Goal: Information Seeking & Learning: Learn about a topic

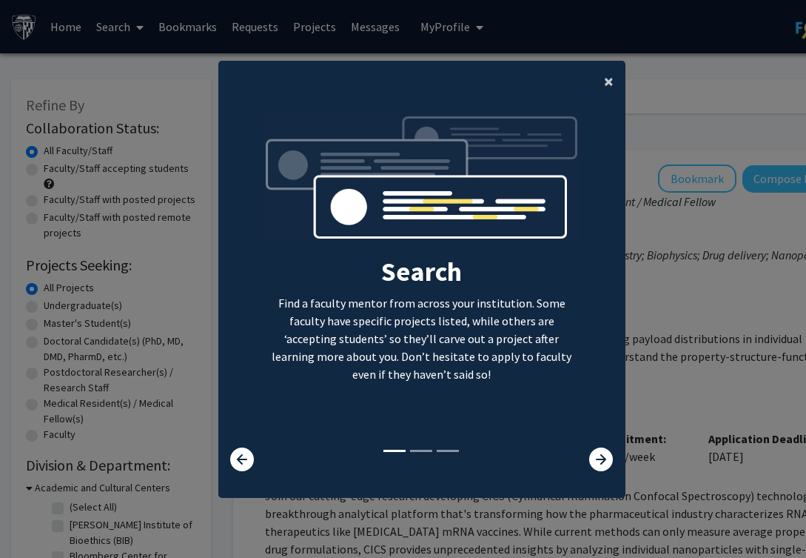
click at [607, 79] on span "×" at bounding box center [609, 81] width 10 height 23
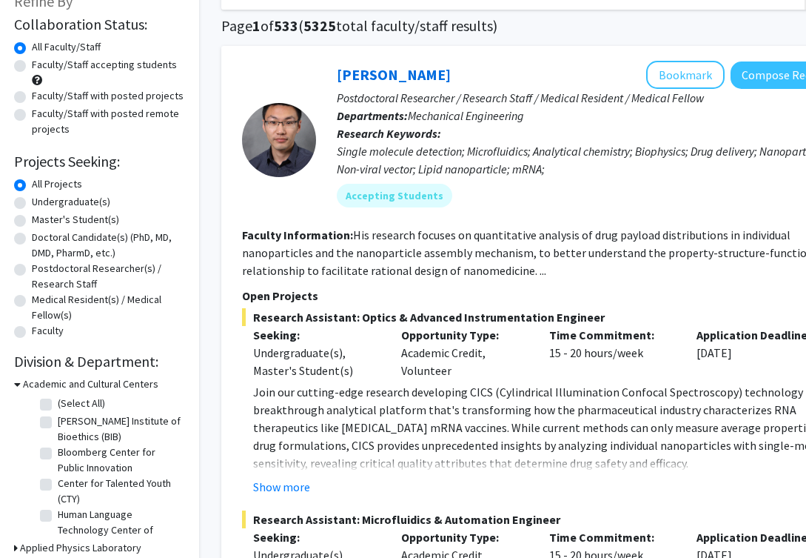
scroll to position [143, 12]
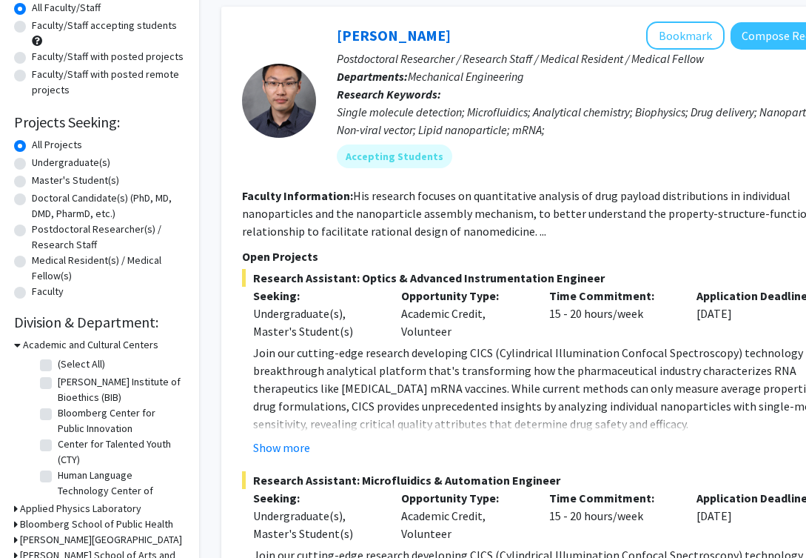
click at [87, 177] on label "Master's Student(s)" at bounding box center [75, 181] width 87 height 16
click at [41, 177] on input "Master's Student(s)" at bounding box center [37, 178] width 10 height 10
radio input "true"
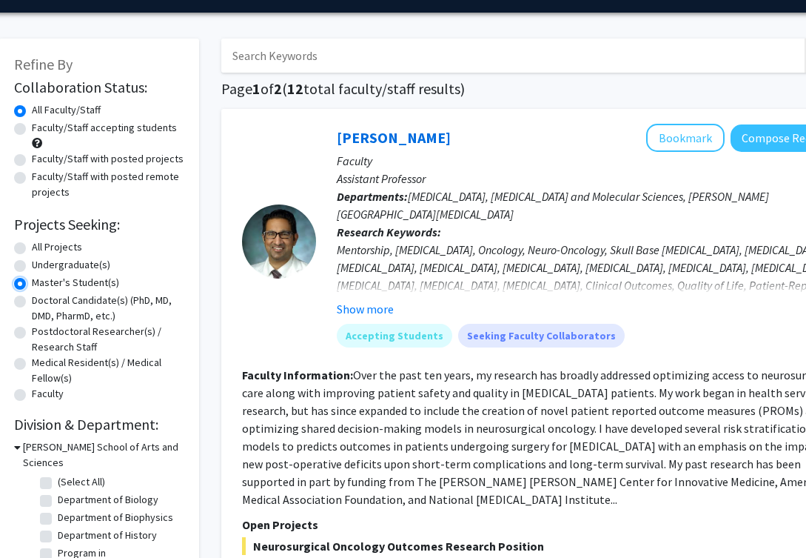
scroll to position [107, 12]
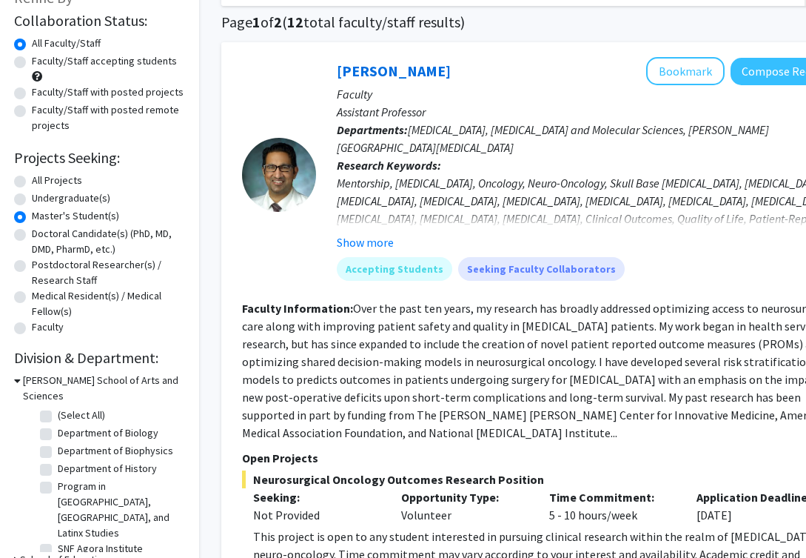
click at [59, 238] on label "Doctoral Candidate(s) (PhD, MD, DMD, PharmD, etc.)" at bounding box center [108, 241] width 153 height 31
click at [41, 235] on input "Doctoral Candidate(s) (PhD, MD, DMD, PharmD, etc.)" at bounding box center [37, 231] width 10 height 10
radio input "true"
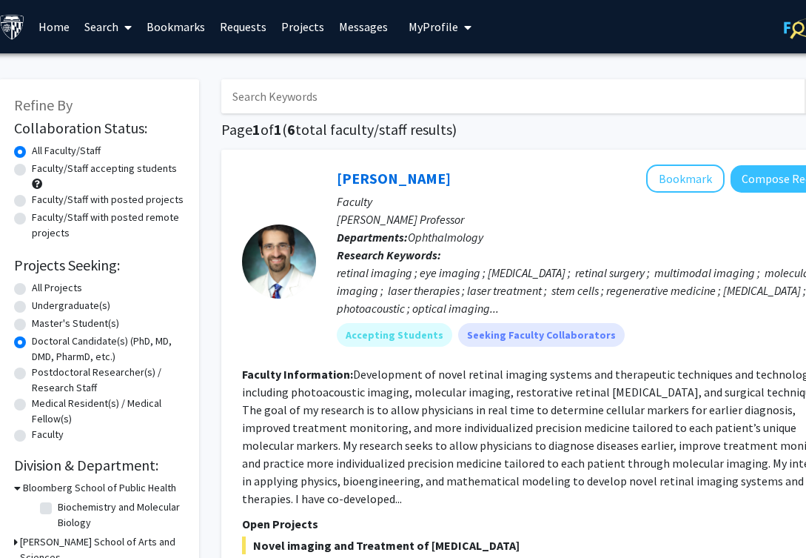
click at [39, 280] on label "All Projects" at bounding box center [57, 288] width 50 height 16
click at [39, 280] on input "All Projects" at bounding box center [37, 285] width 10 height 10
radio input "true"
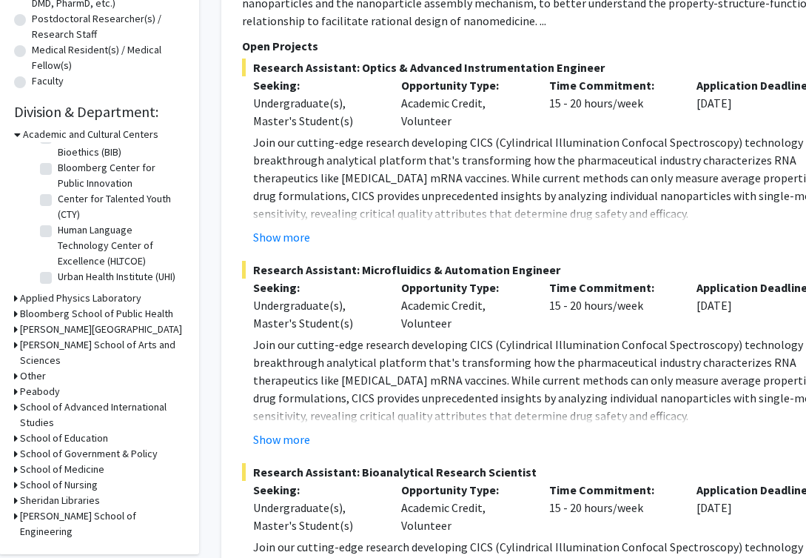
scroll to position [385, 12]
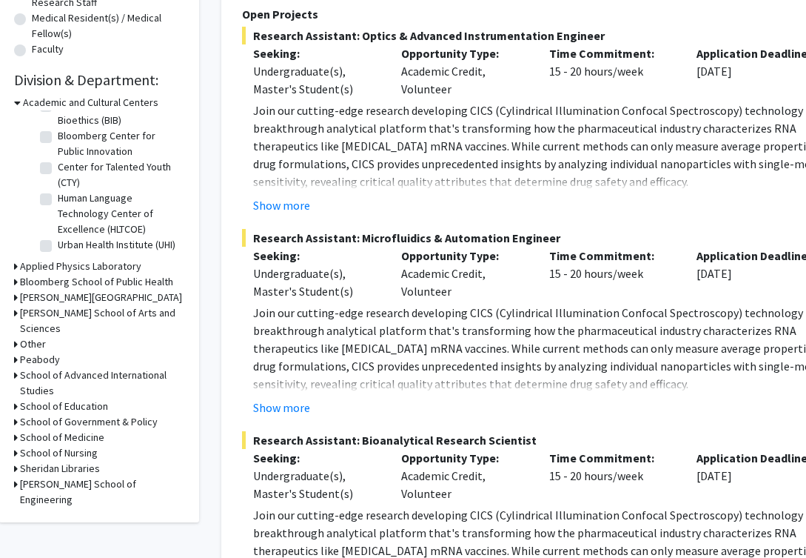
click at [71, 430] on h3 "School of Medicine" at bounding box center [62, 438] width 84 height 16
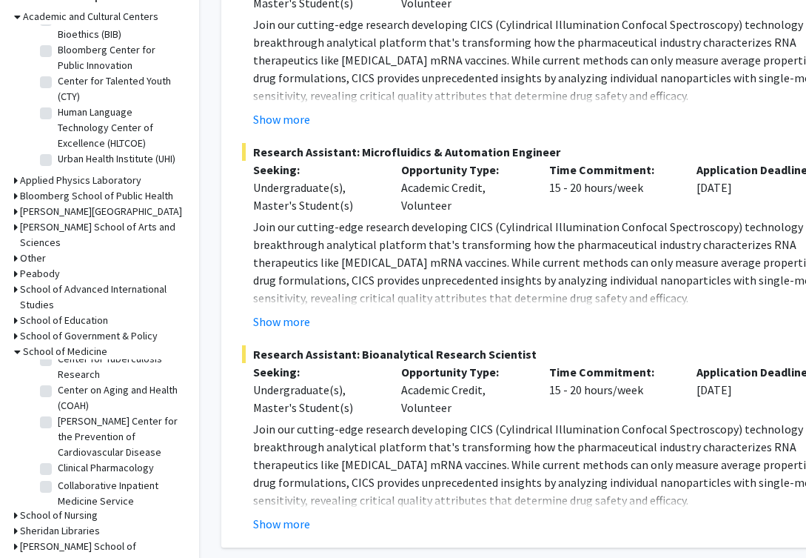
scroll to position [797, 0]
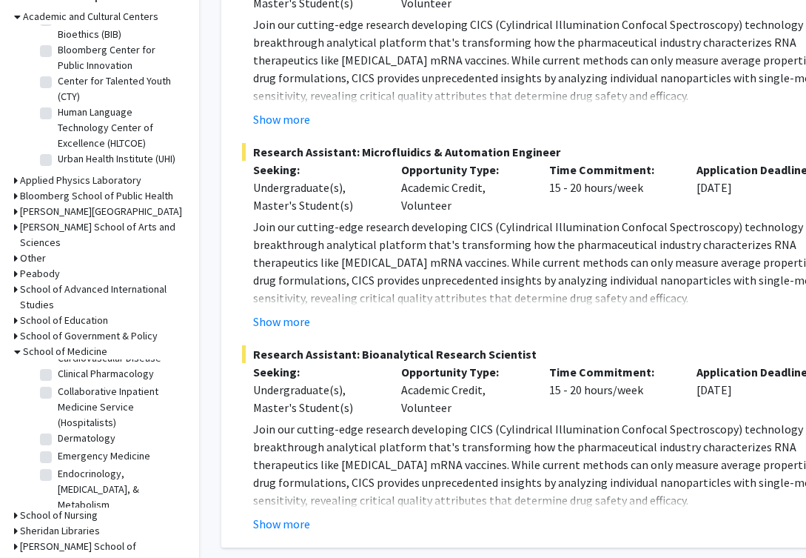
click at [58, 430] on label "Dermatology" at bounding box center [87, 438] width 58 height 16
click at [58, 430] on input "Dermatology" at bounding box center [63, 435] width 10 height 10
checkbox input "true"
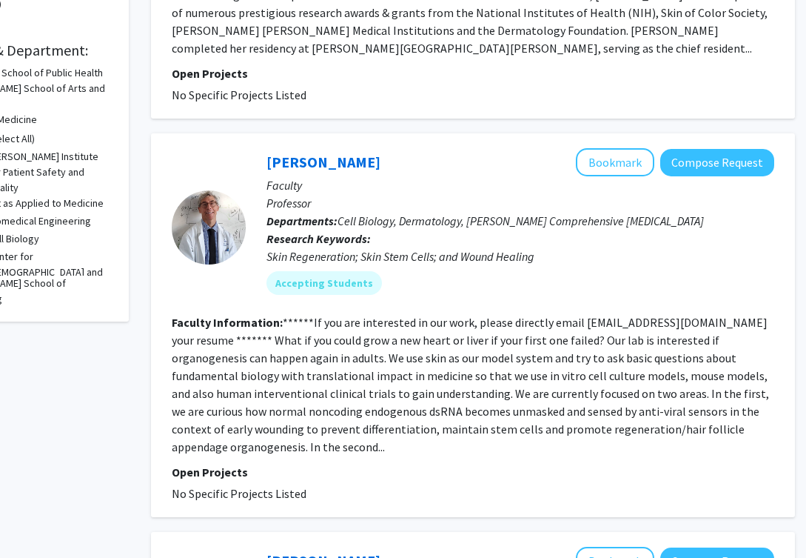
scroll to position [417, 82]
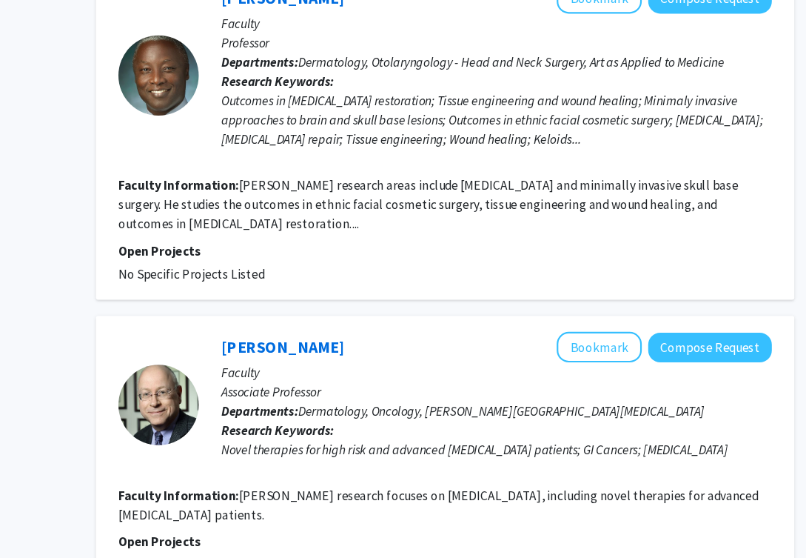
scroll to position [3210, 82]
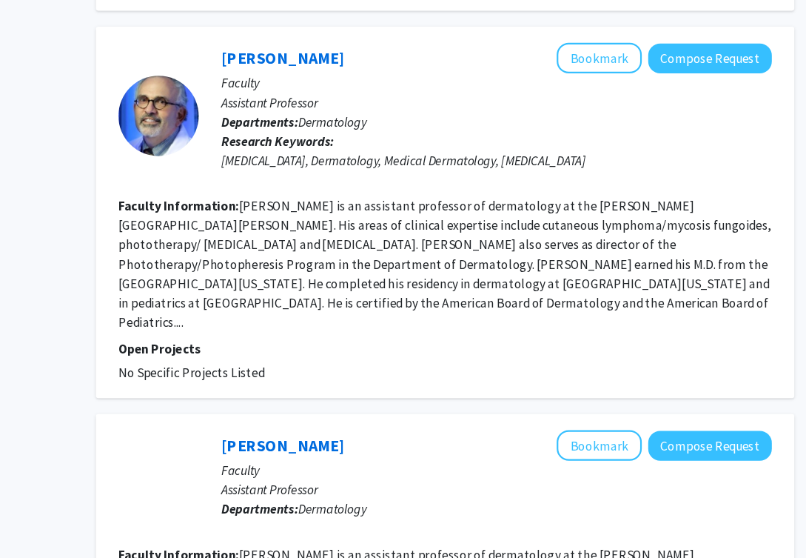
scroll to position [2927, 82]
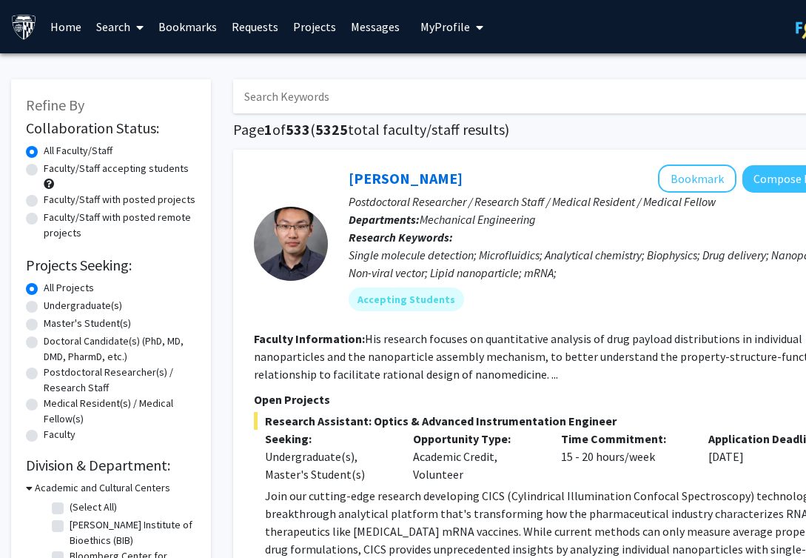
click at [339, 83] on input "Search Keywords" at bounding box center [523, 96] width 581 height 34
type input "sima rozati"
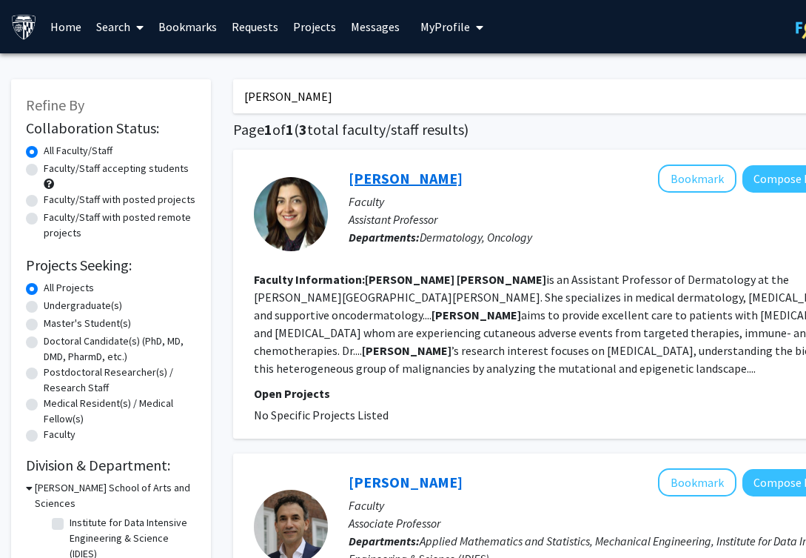
click at [371, 185] on link "[PERSON_NAME]" at bounding box center [406, 178] width 114 height 19
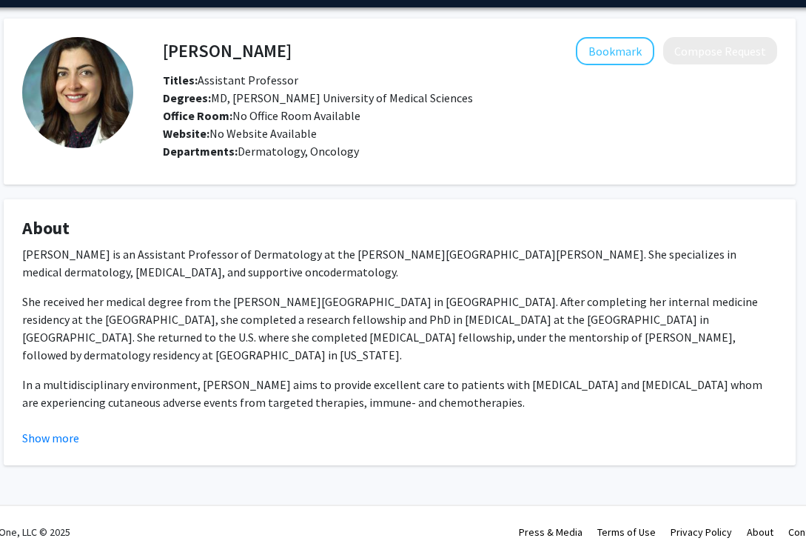
scroll to position [46, 47]
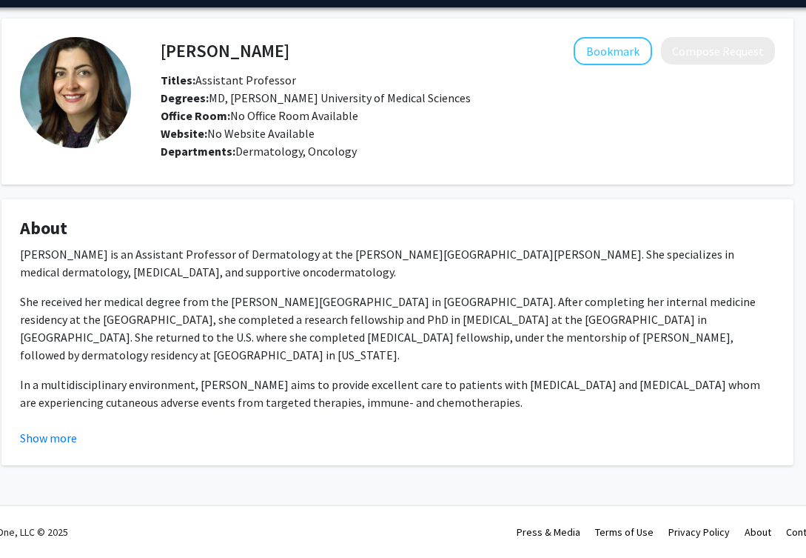
drag, startPoint x: 298, startPoint y: 273, endPoint x: 644, endPoint y: 258, distance: 346.2
click at [644, 258] on p "Dr. Sima Rozati is an Assistant Professor of Dermatology at the Johns Hopkins U…" at bounding box center [397, 263] width 755 height 36
copy p "medical dermatology, cutaneous lymphoma, and supportive oncodermatology"
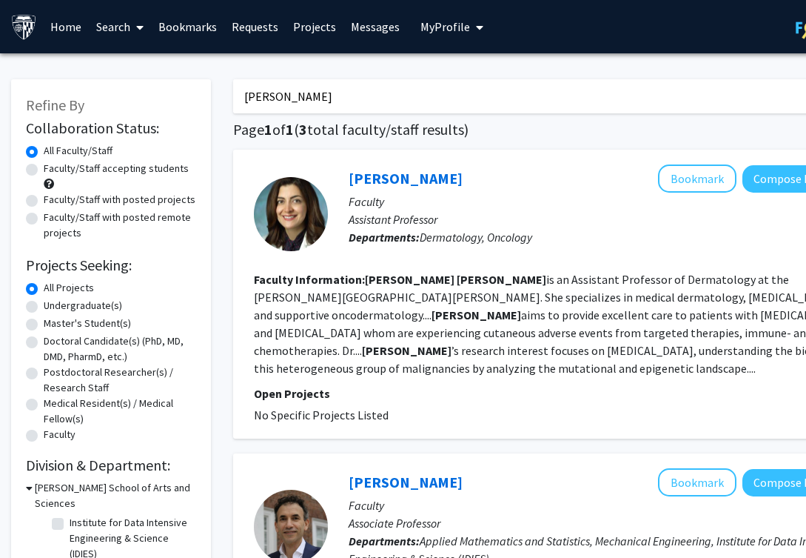
drag, startPoint x: 376, startPoint y: 103, endPoint x: 188, endPoint y: 91, distance: 188.5
click at [193, 90] on div "Refine By Collaboration Status: Collaboration Status All Faculty/Staff Collabor…" at bounding box center [444, 562] width 889 height 996
type input "j"
type input "kang"
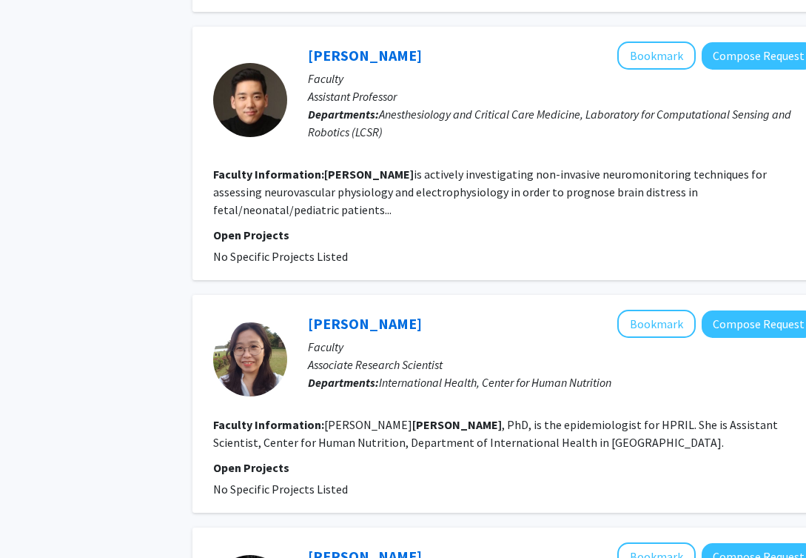
scroll to position [1034, 82]
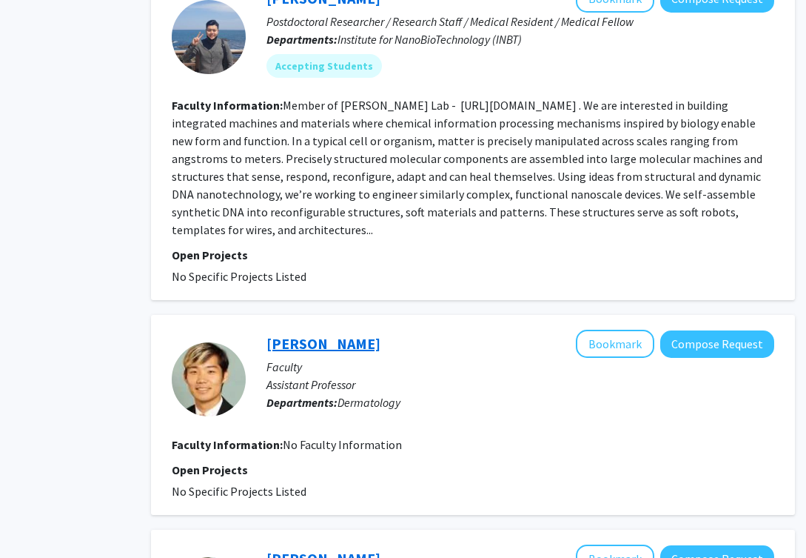
click at [297, 334] on link "Jun Kang" at bounding box center [324, 343] width 114 height 19
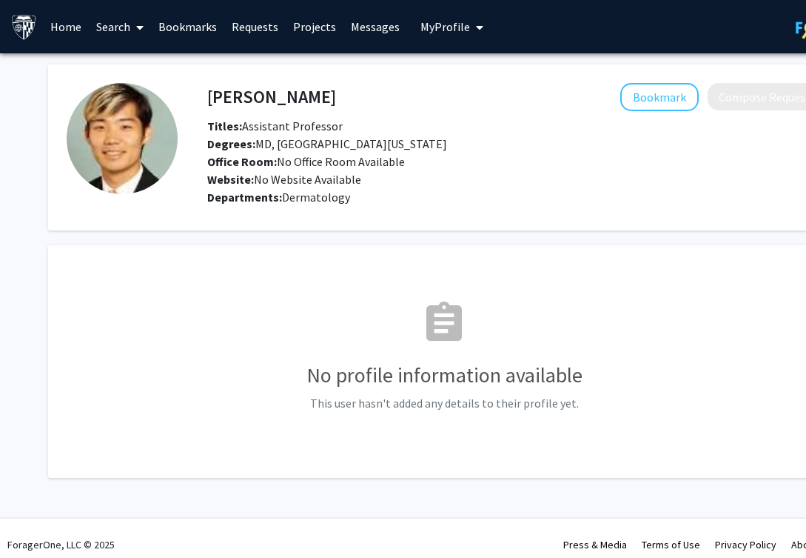
scroll to position [13, 0]
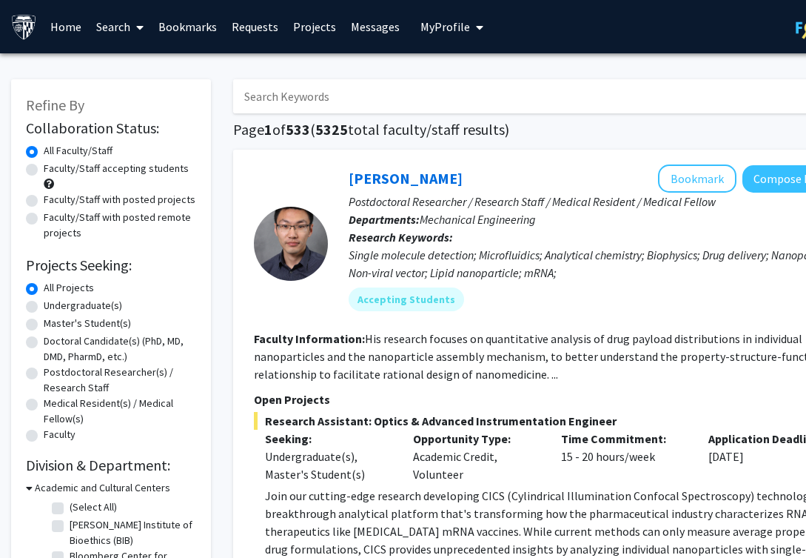
scroll to position [0, 82]
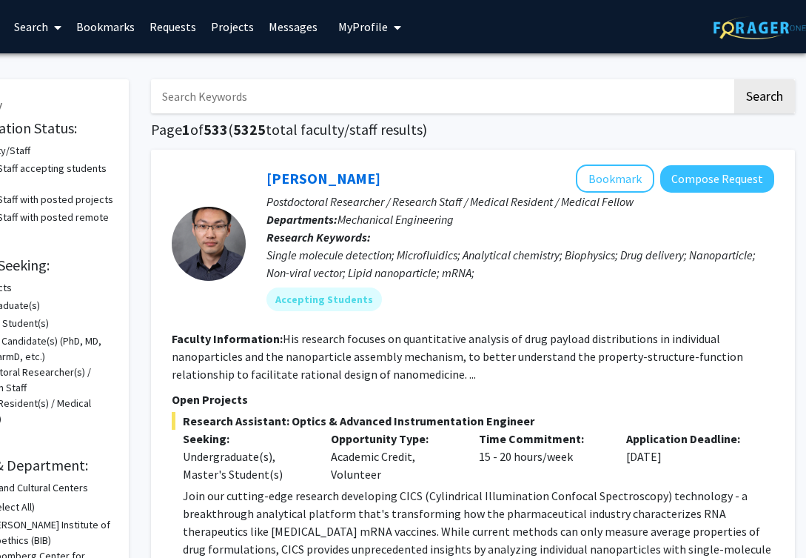
click at [394, 24] on icon "My profile dropdown to access profile and logout" at bounding box center [397, 27] width 7 height 12
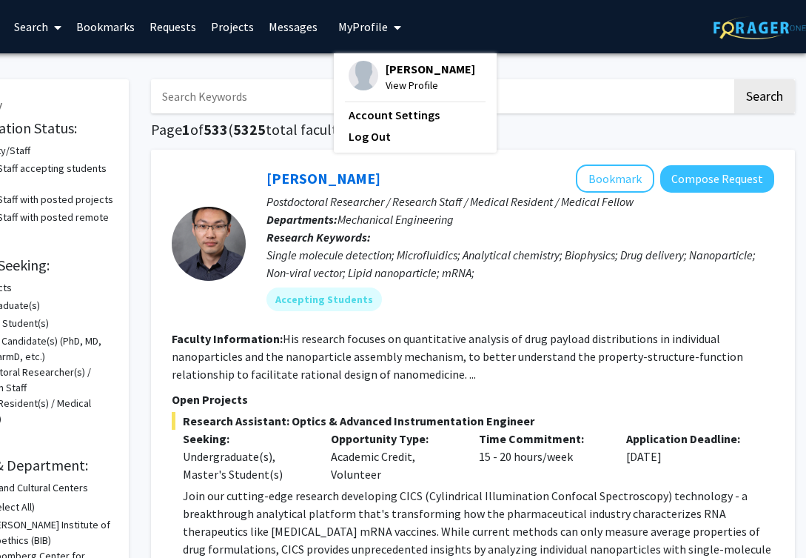
click at [394, 24] on icon "My profile dropdown to access profile and logout" at bounding box center [397, 27] width 7 height 12
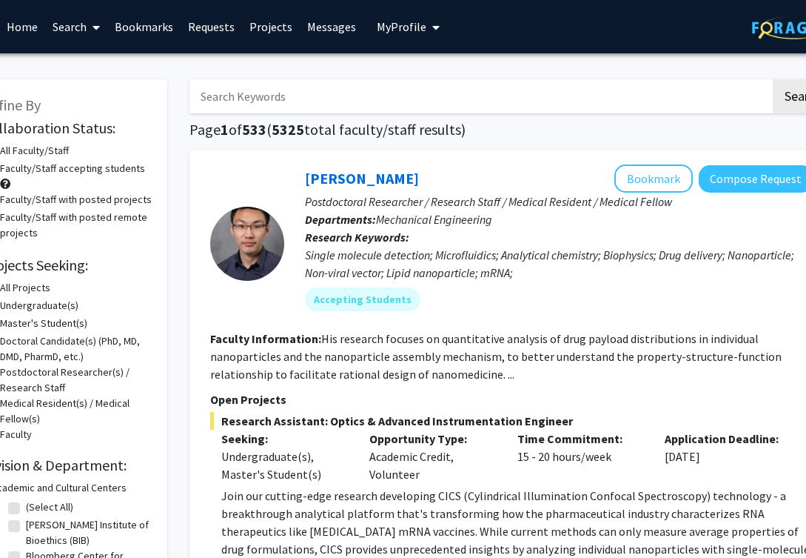
scroll to position [0, 0]
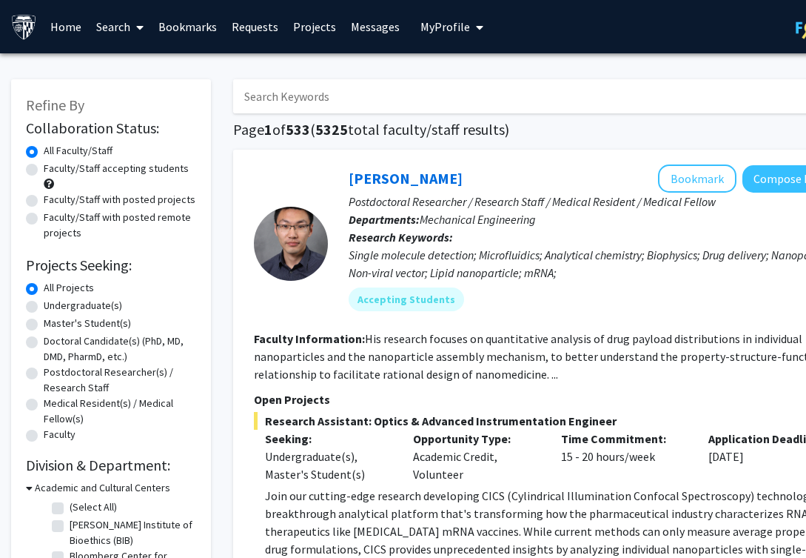
click at [134, 24] on span at bounding box center [136, 27] width 13 height 52
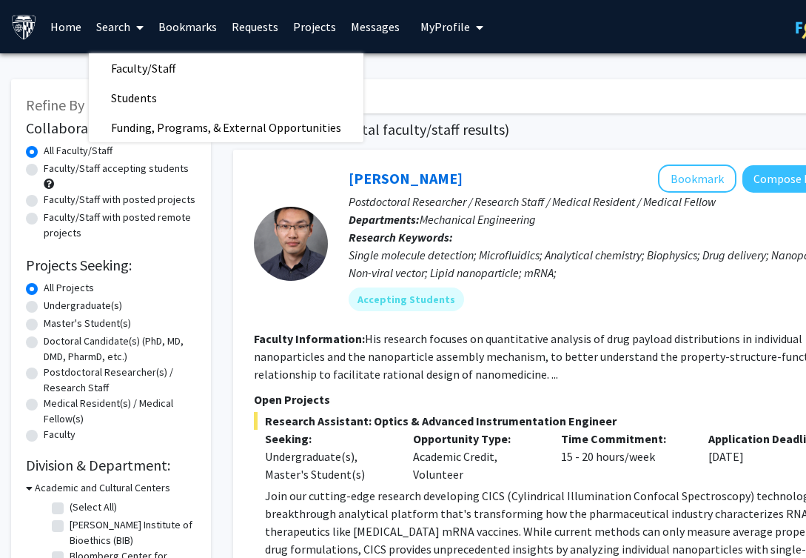
click at [134, 25] on span at bounding box center [136, 27] width 13 height 52
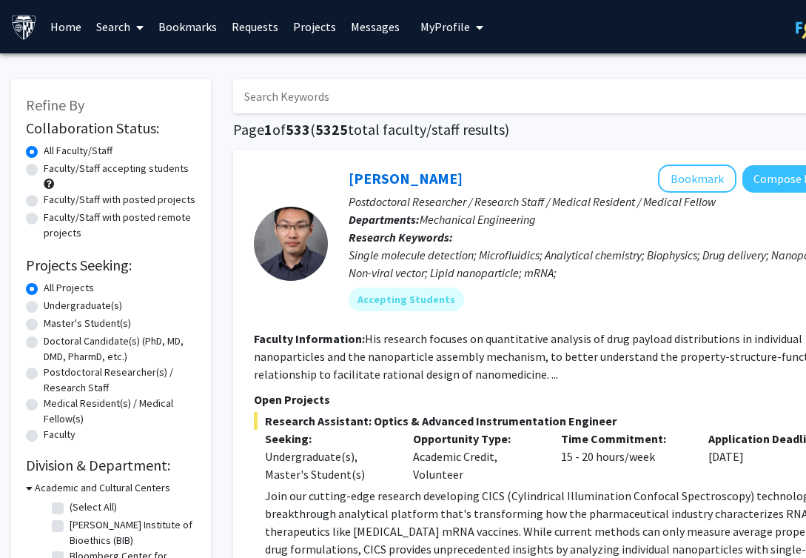
click at [352, 89] on input "Search Keywords" at bounding box center [523, 96] width 581 height 34
type input "sima rozati"
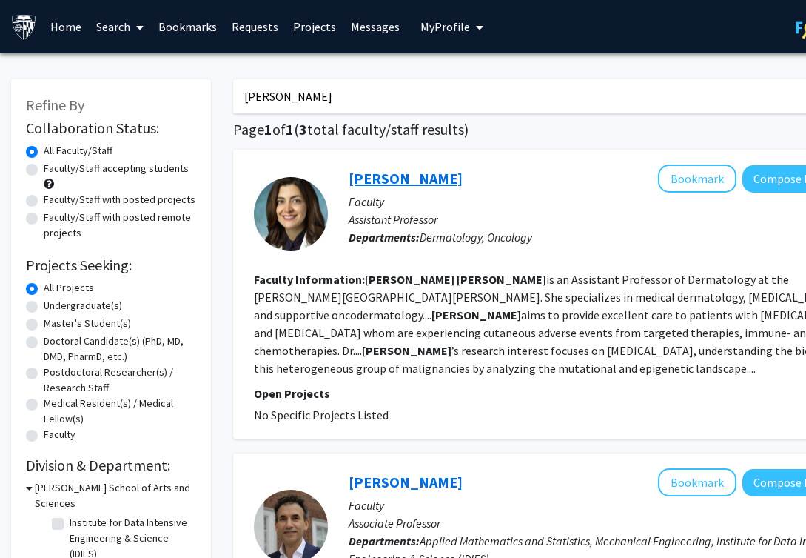
click at [406, 186] on link "[PERSON_NAME]" at bounding box center [406, 178] width 114 height 19
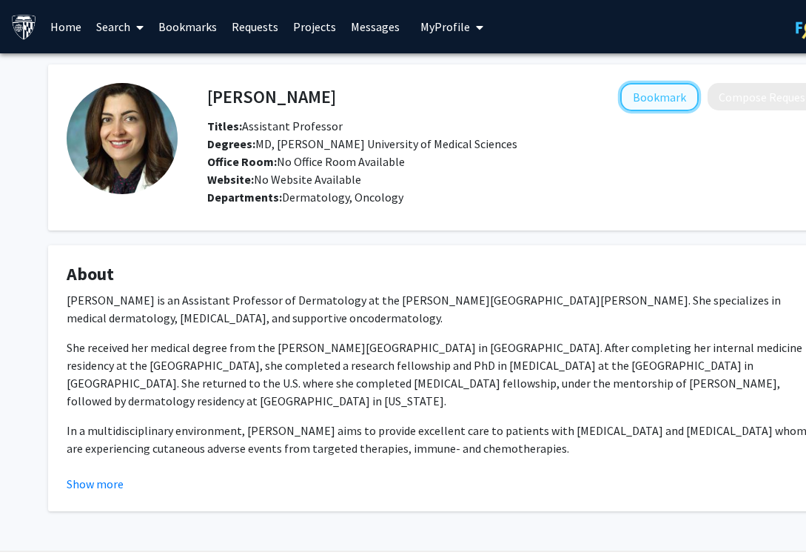
click at [679, 97] on button "Bookmark" at bounding box center [660, 97] width 78 height 28
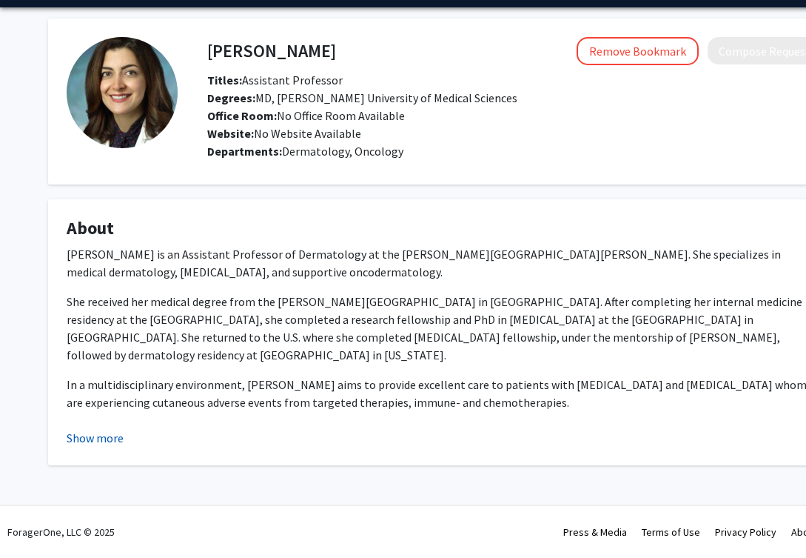
click at [80, 433] on button "Show more" at bounding box center [95, 438] width 57 height 18
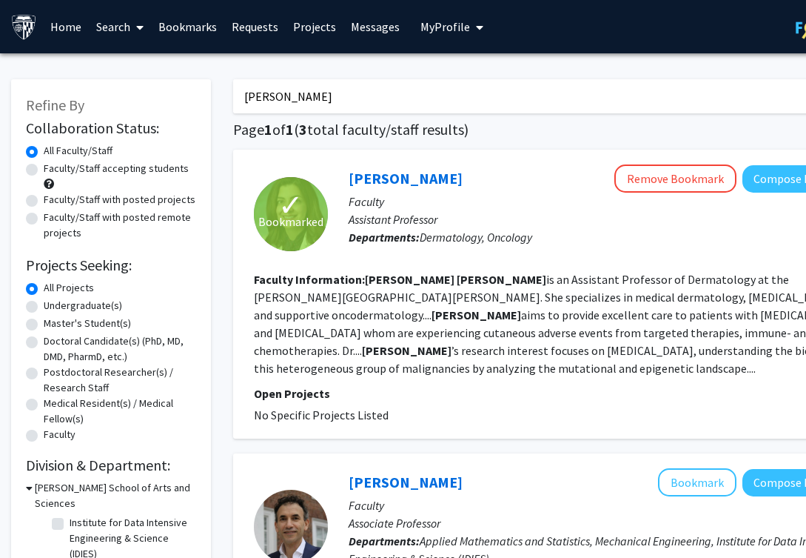
scroll to position [0, 82]
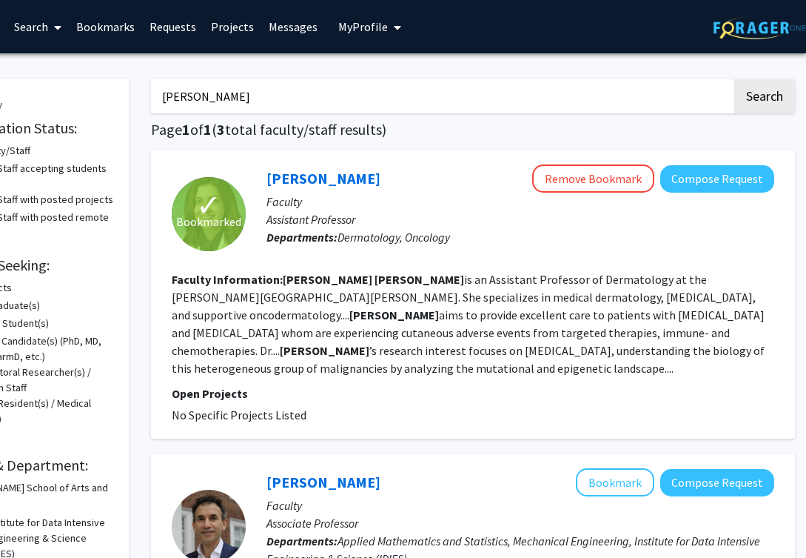
click at [62, 33] on link "Search" at bounding box center [38, 27] width 62 height 52
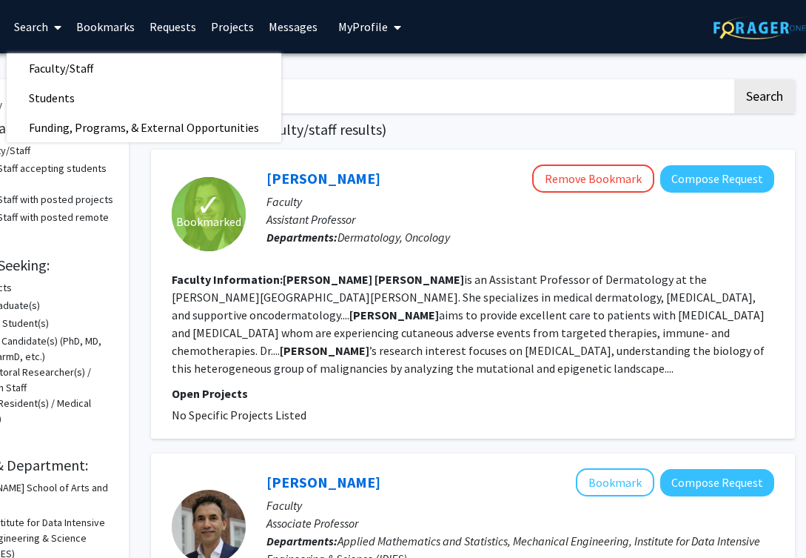
click at [520, 98] on input "sima rozati" at bounding box center [441, 96] width 581 height 34
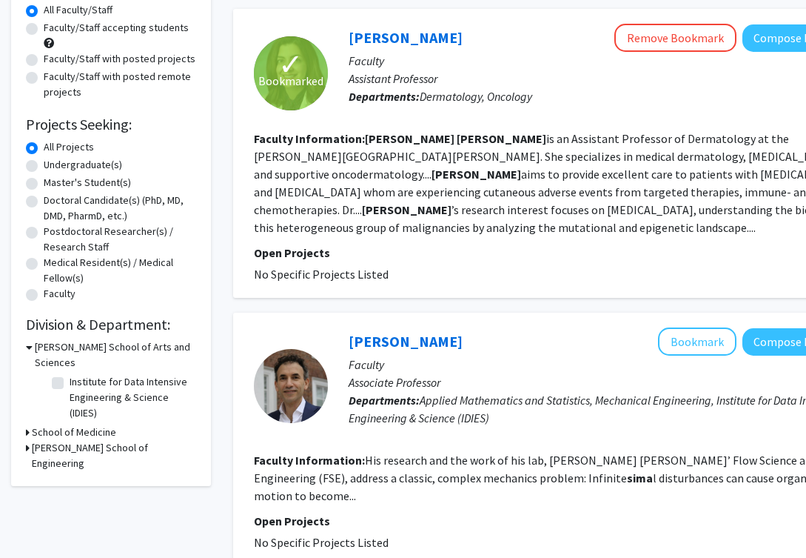
scroll to position [0, 0]
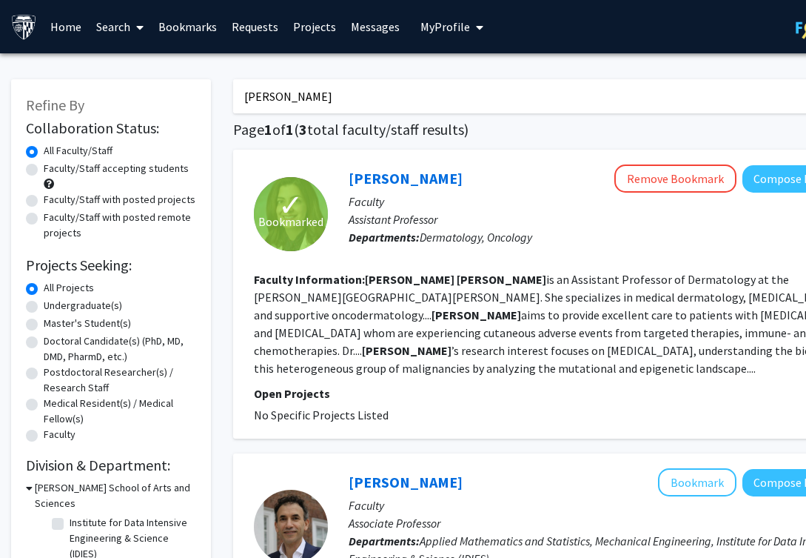
click at [62, 231] on label "Faculty/Staff with posted remote projects" at bounding box center [120, 225] width 153 height 31
click at [53, 219] on input "Faculty/Staff with posted remote projects" at bounding box center [49, 215] width 10 height 10
radio input "true"
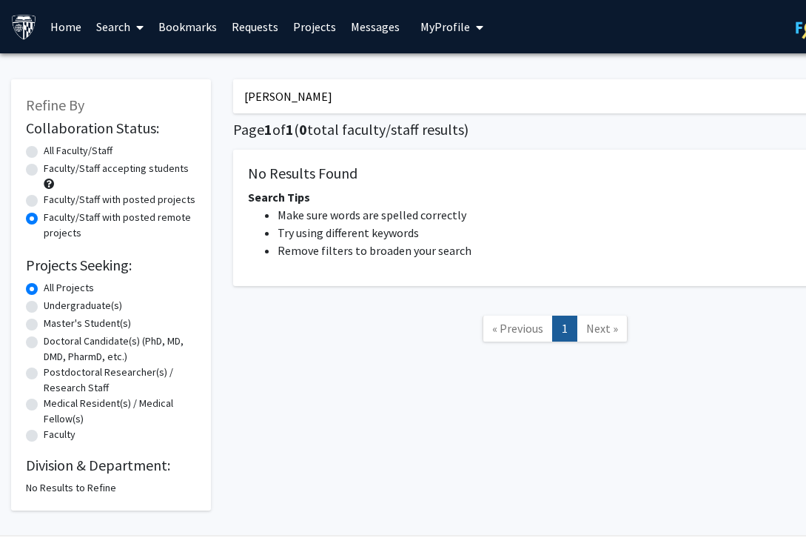
drag, startPoint x: 346, startPoint y: 105, endPoint x: 277, endPoint y: 87, distance: 71.3
click at [277, 87] on input "sima rozati" at bounding box center [523, 96] width 581 height 34
click at [278, 434] on div "Search Page 1 of 1 ( 0 total faculty/staff results) No Results Found Search Tip…" at bounding box center [555, 287] width 666 height 446
click at [300, 88] on input "Search Keywords" at bounding box center [523, 96] width 581 height 34
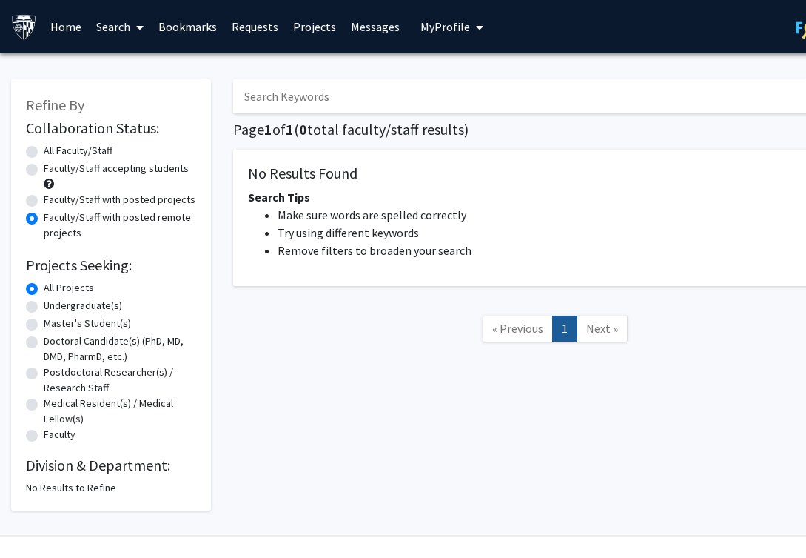
radio input "true"
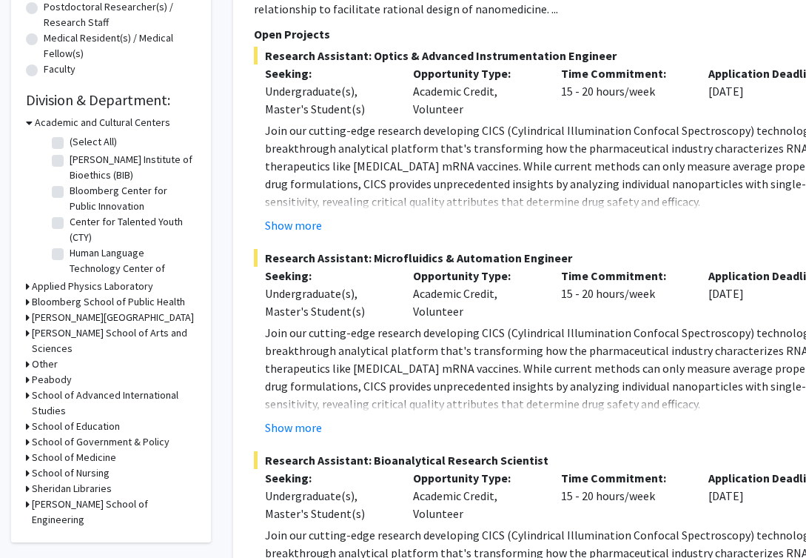
scroll to position [373, 0]
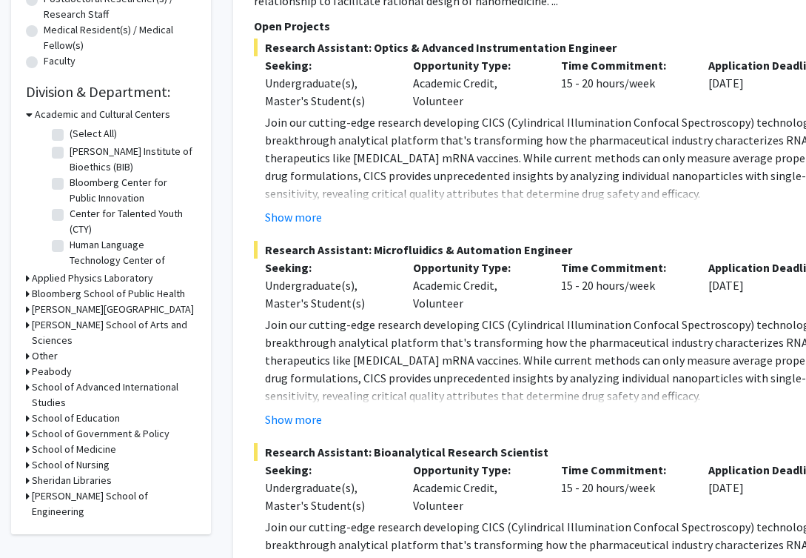
click at [70, 441] on h3 "School of Medicine" at bounding box center [74, 449] width 84 height 16
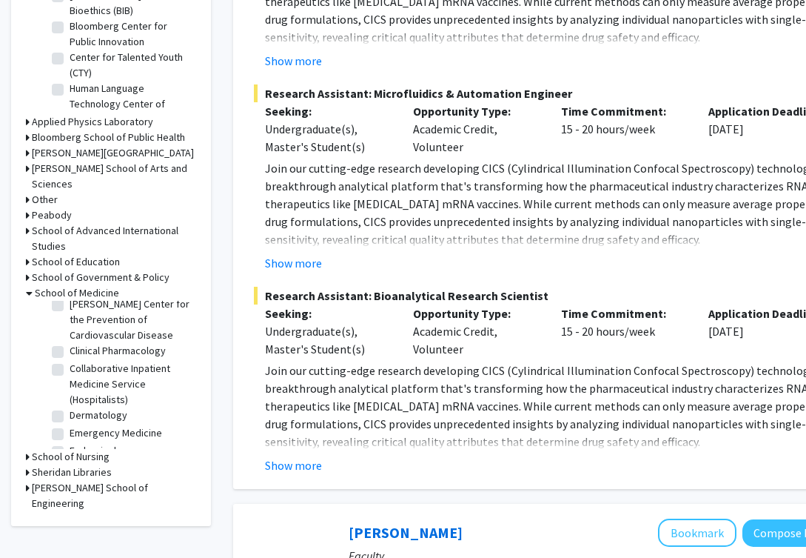
scroll to position [764, 0]
click at [75, 404] on fg-checkbox "Dermatology Dermatology" at bounding box center [122, 413] width 141 height 18
click at [70, 404] on label "Dermatology" at bounding box center [99, 412] width 58 height 16
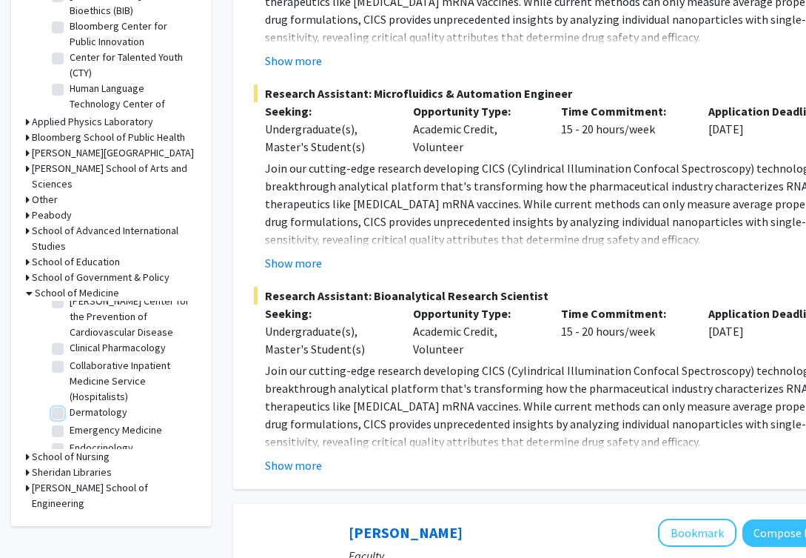
click at [70, 404] on input "Dermatology" at bounding box center [75, 409] width 10 height 10
checkbox input "true"
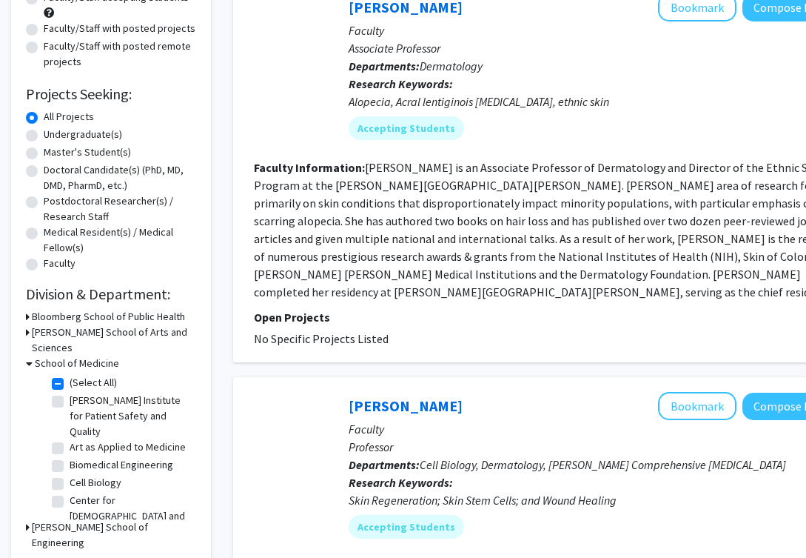
scroll to position [158, 0]
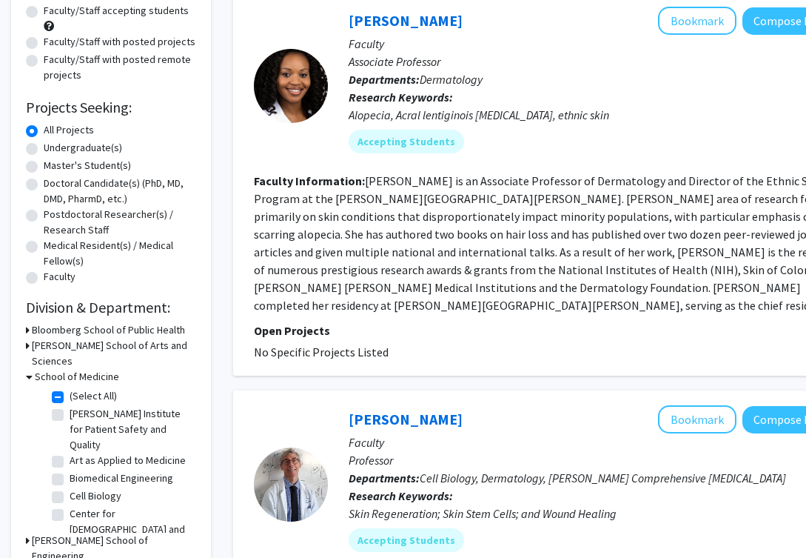
click at [109, 187] on label "Doctoral Candidate(s) (PhD, MD, DMD, PharmD, etc.)" at bounding box center [120, 191] width 153 height 31
click at [53, 185] on input "Doctoral Candidate(s) (PhD, MD, DMD, PharmD, etc.)" at bounding box center [49, 181] width 10 height 10
radio input "true"
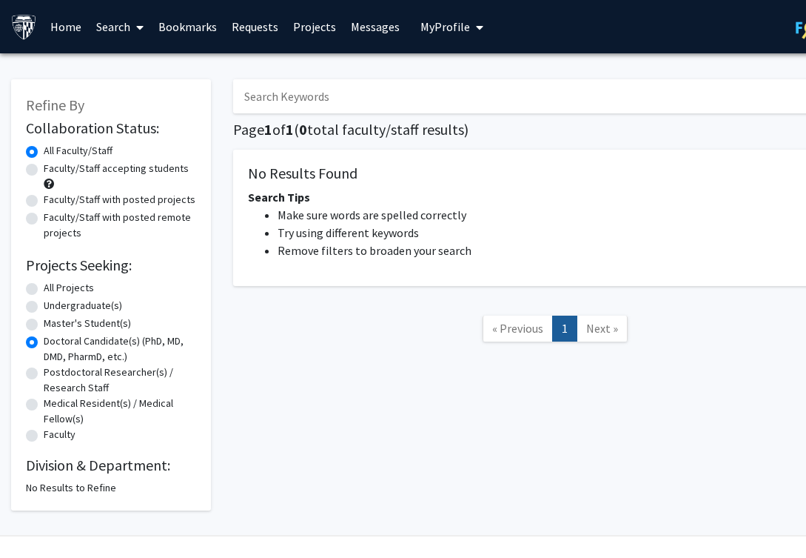
click at [67, 291] on label "All Projects" at bounding box center [69, 288] width 50 height 16
click at [53, 290] on input "All Projects" at bounding box center [49, 285] width 10 height 10
radio input "true"
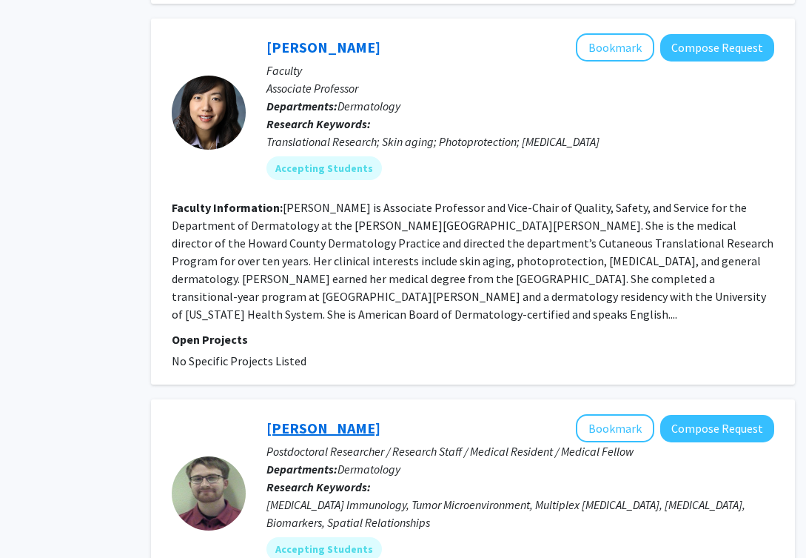
scroll to position [829, 82]
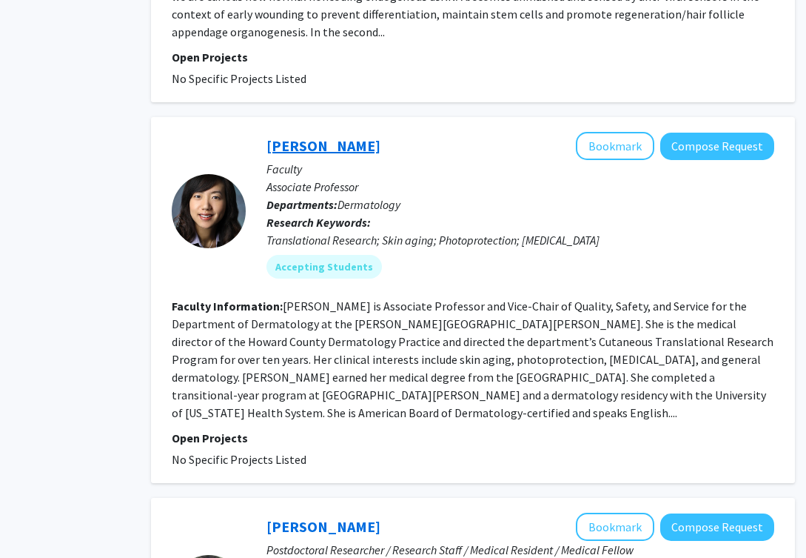
click at [290, 136] on link "[PERSON_NAME]" at bounding box center [324, 145] width 114 height 19
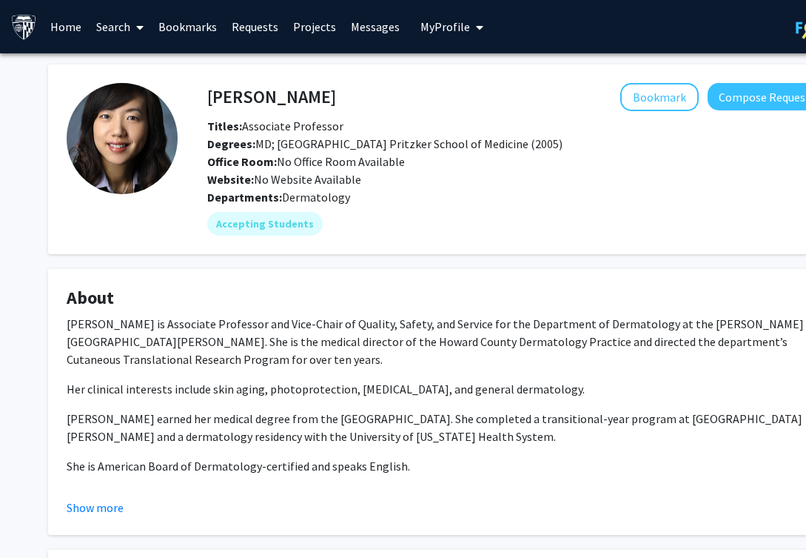
click at [148, 91] on img at bounding box center [122, 138] width 111 height 111
click at [242, 80] on fg-card "Anna Chien Bookmark Compose Request Titles: Associate Professor Degrees: MD; Un…" at bounding box center [444, 159] width 792 height 190
click at [242, 87] on h4 "[PERSON_NAME]" at bounding box center [271, 96] width 129 height 27
click at [254, 225] on mat-chip "Accepting Students" at bounding box center [265, 224] width 116 height 24
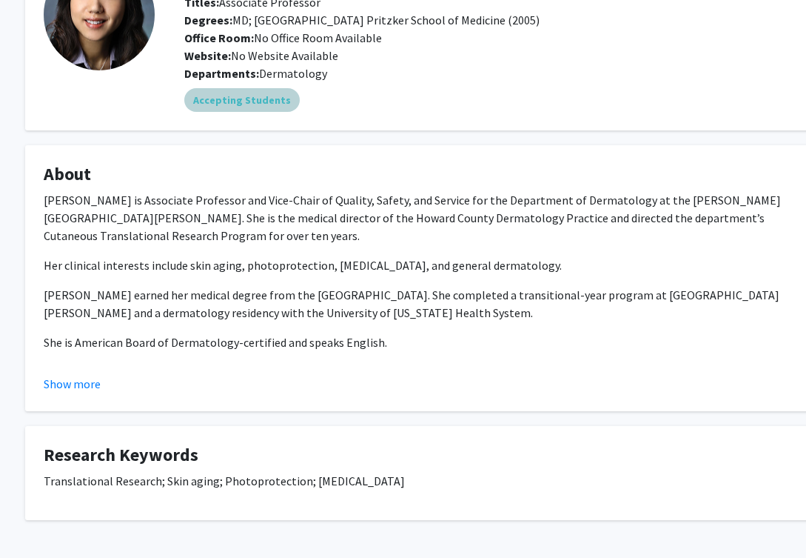
scroll to position [124, 24]
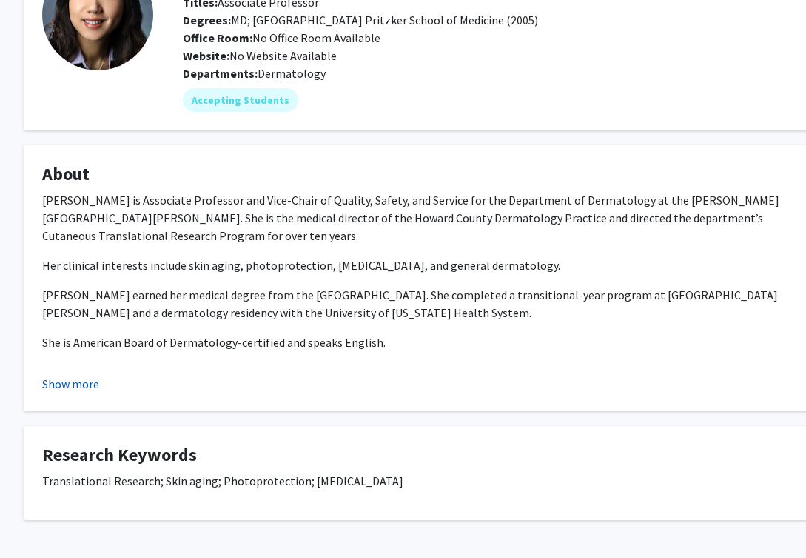
click at [50, 385] on button "Show more" at bounding box center [70, 384] width 57 height 18
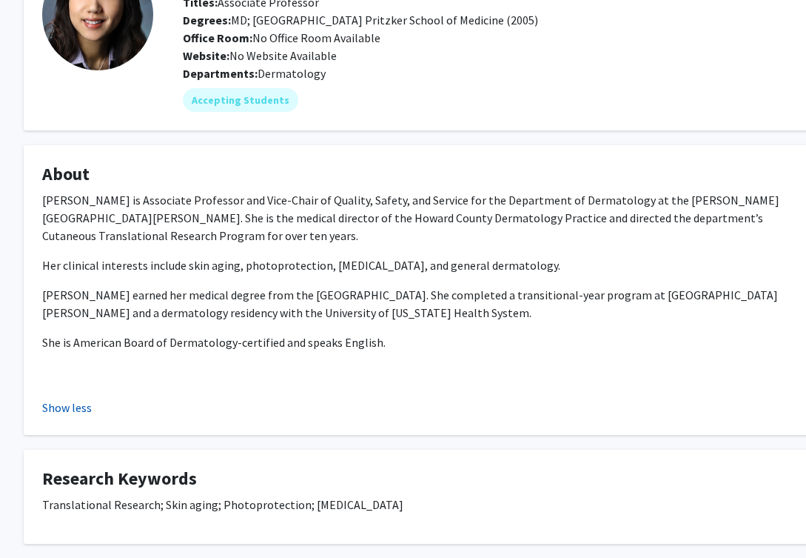
click at [78, 407] on button "Show less" at bounding box center [67, 407] width 50 height 18
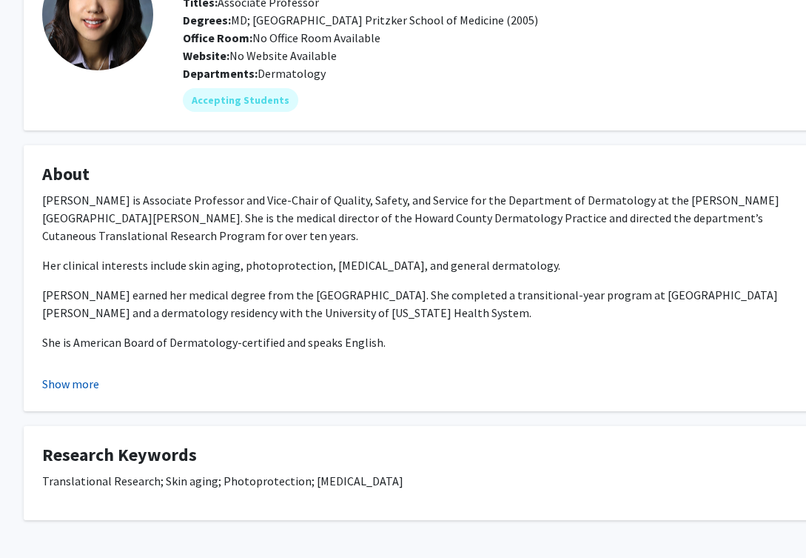
click at [78, 407] on fg-card "About Dr. Anna L. Chien is Associate Professor and Vice-Chair of Quality, Safet…" at bounding box center [420, 278] width 792 height 266
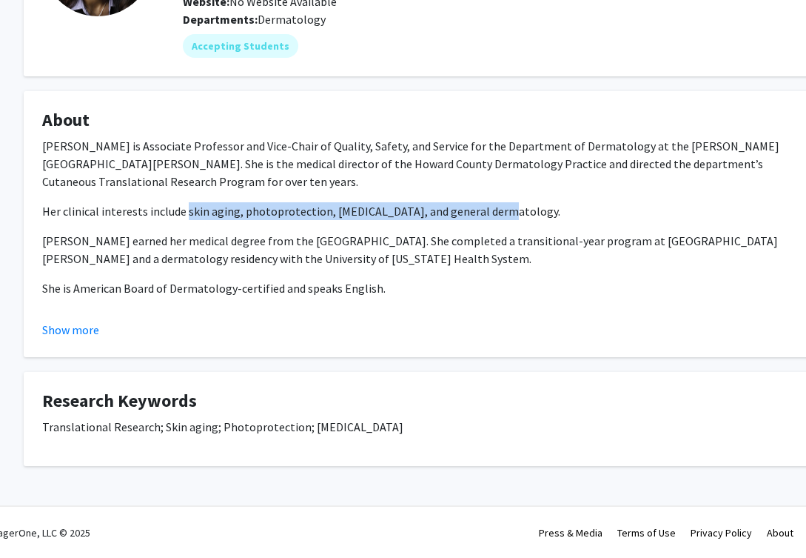
drag, startPoint x: 492, startPoint y: 212, endPoint x: 186, endPoint y: 211, distance: 305.8
click at [186, 211] on p "Her clinical interests include skin aging, photoprotection, rosacea, and genera…" at bounding box center [419, 211] width 755 height 18
copy p "kin aging, photoprotection, rosacea, and general dermatology"
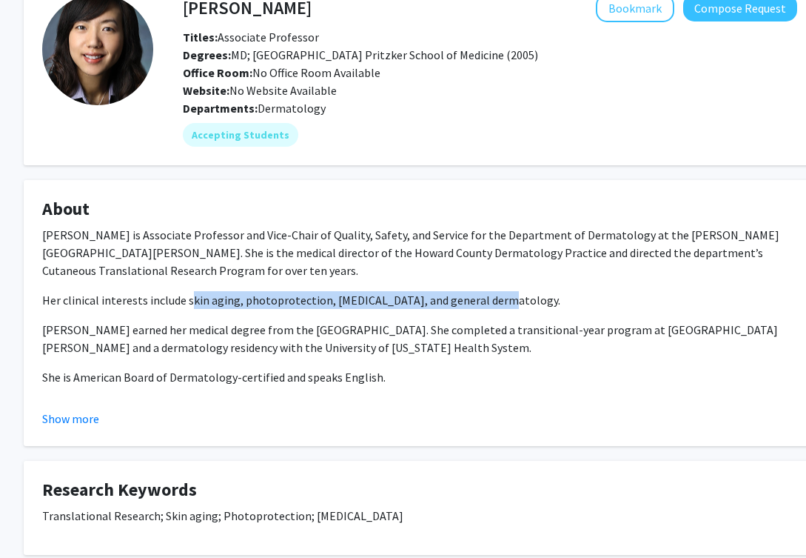
scroll to position [0, 24]
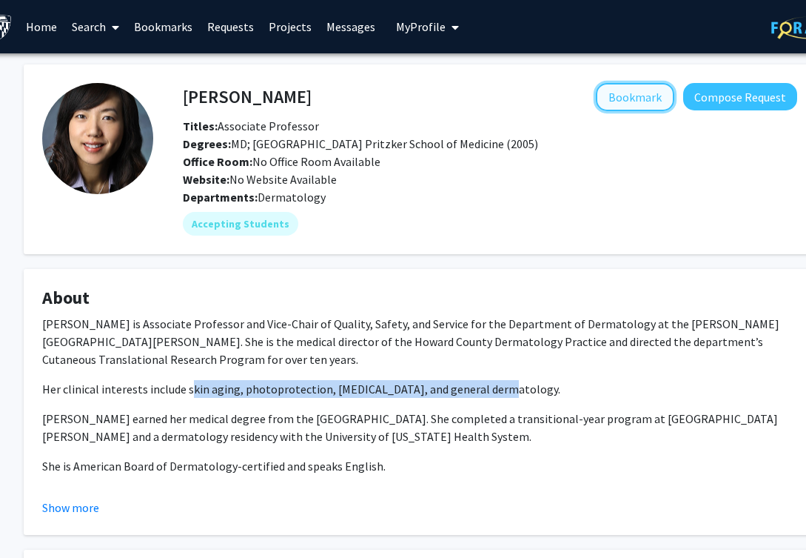
click at [611, 98] on button "Bookmark" at bounding box center [635, 97] width 78 height 28
